Goal: Obtain resource: Obtain resource

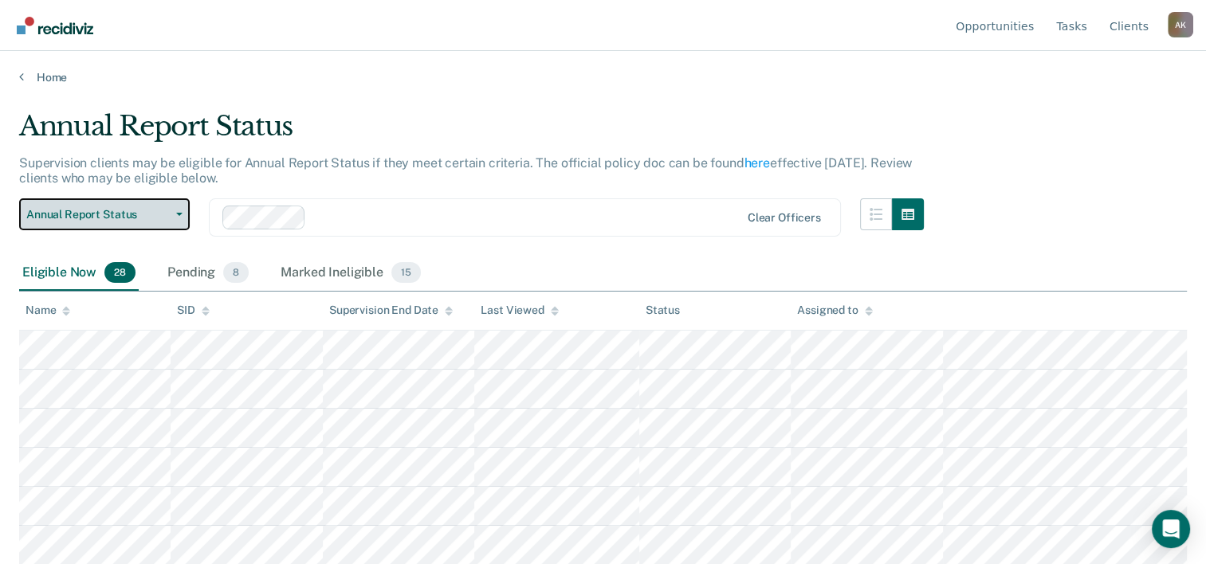
click at [179, 210] on button "Annual Report Status" at bounding box center [104, 214] width 171 height 32
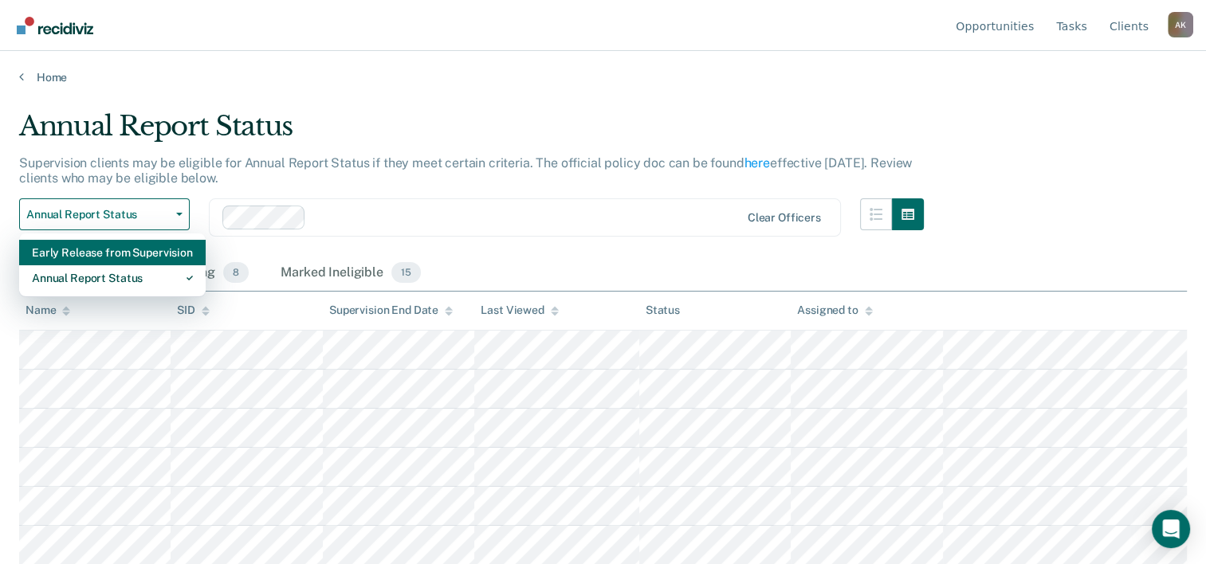
click at [146, 252] on div "Early Release from Supervision" at bounding box center [112, 253] width 161 height 26
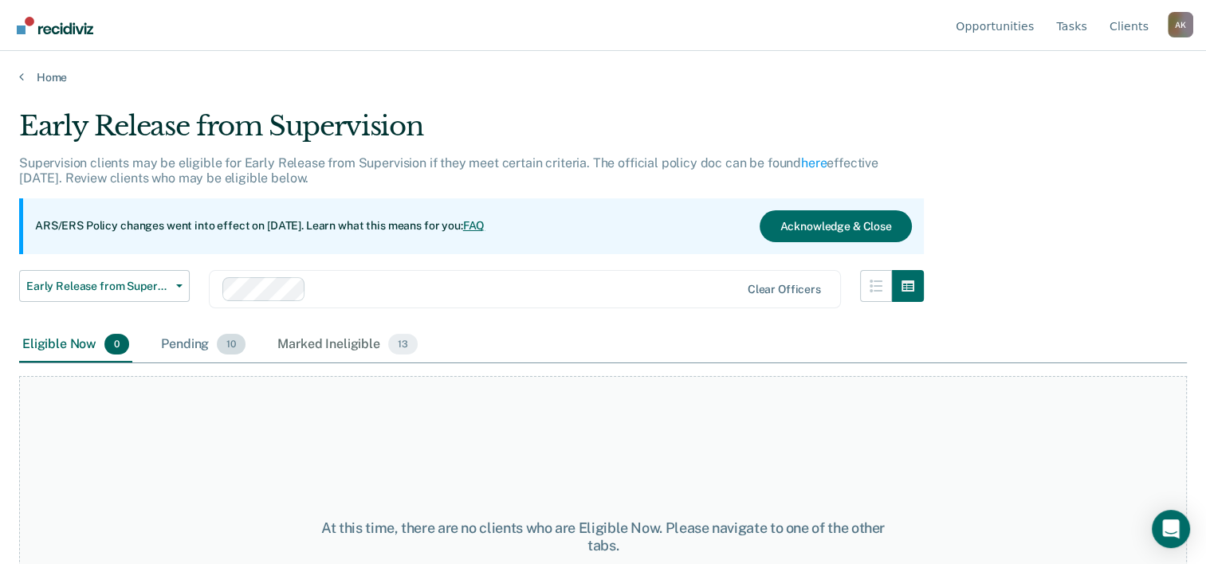
click at [197, 344] on div "Pending 10" at bounding box center [203, 345] width 91 height 35
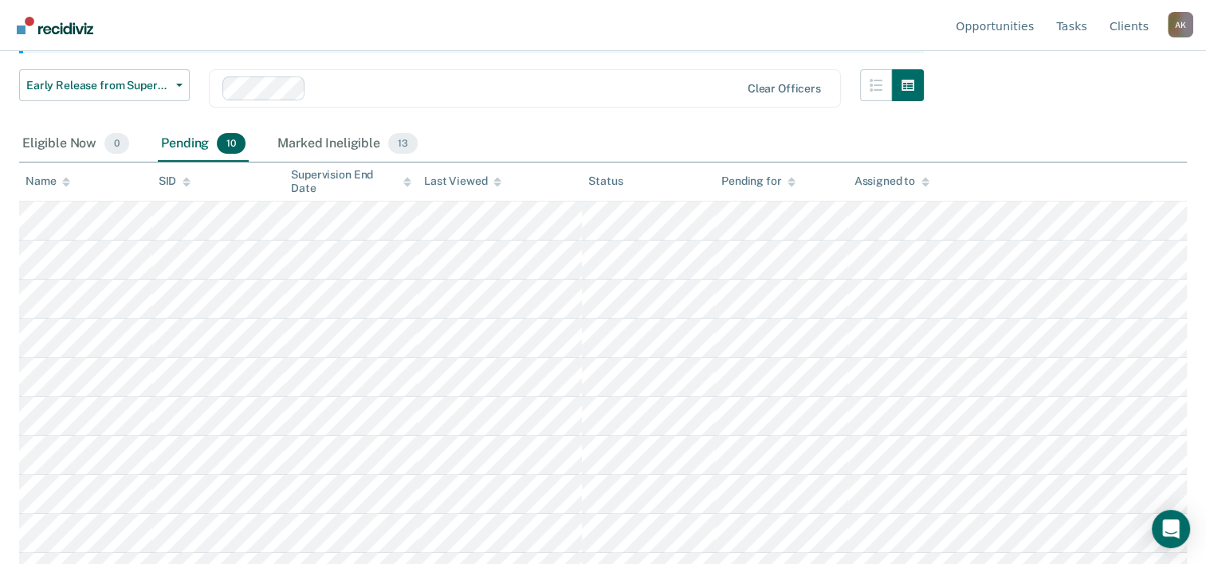
scroll to position [226, 0]
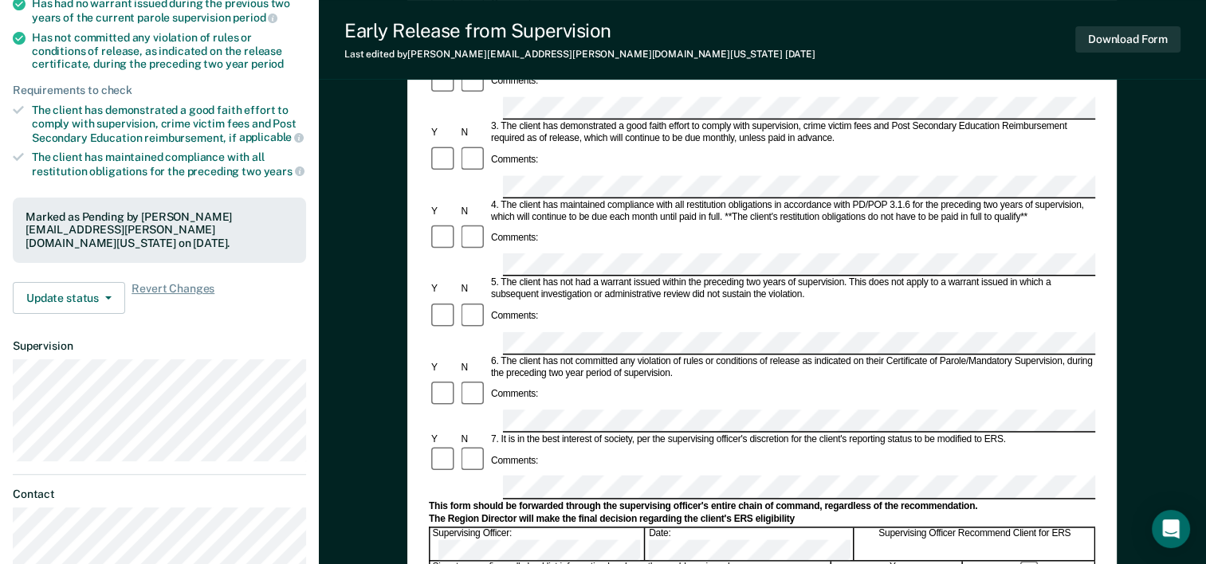
scroll to position [319, 0]
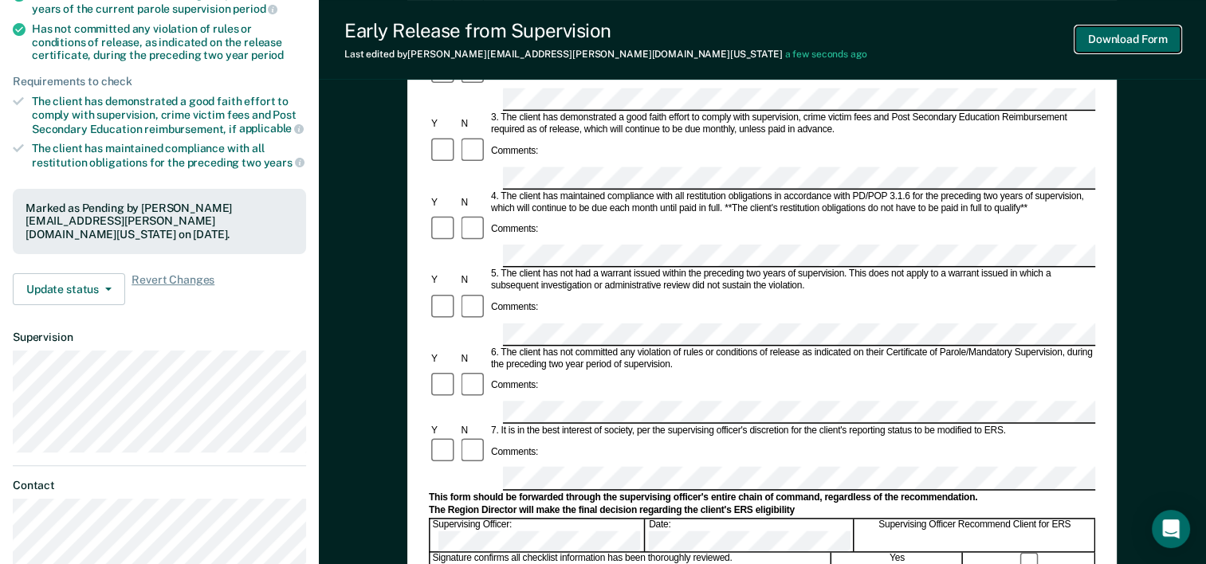
click at [1138, 37] on button "Download Form" at bounding box center [1127, 39] width 105 height 26
